Goal: Check status: Check status

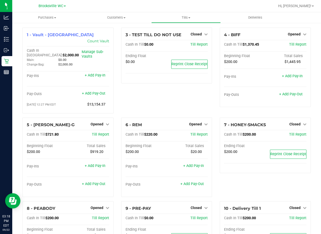
click at [151, 92] on div "3 - TEST TILL DO NOT USE Closed Open Till Cash In Till $0.00 Till Report Ending…" at bounding box center [166, 73] width 99 height 90
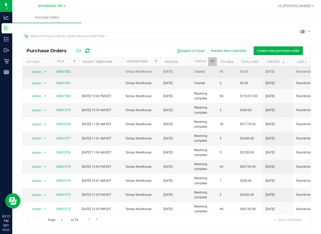
click at [64, 74] on span "00001582" at bounding box center [63, 71] width 14 height 5
click at [64, 71] on link "00001582" at bounding box center [63, 72] width 14 height 4
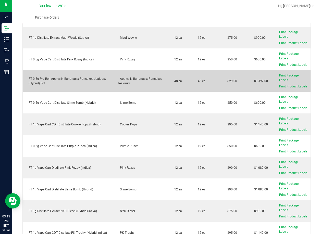
scroll to position [586, 0]
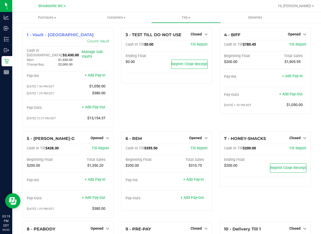
click at [119, 102] on div "3 - TEST TILL DO NOT USE Closed Open Till Cash In Till $0.00 Till Report Ending…" at bounding box center [166, 80] width 99 height 104
